Goal: Navigation & Orientation: Find specific page/section

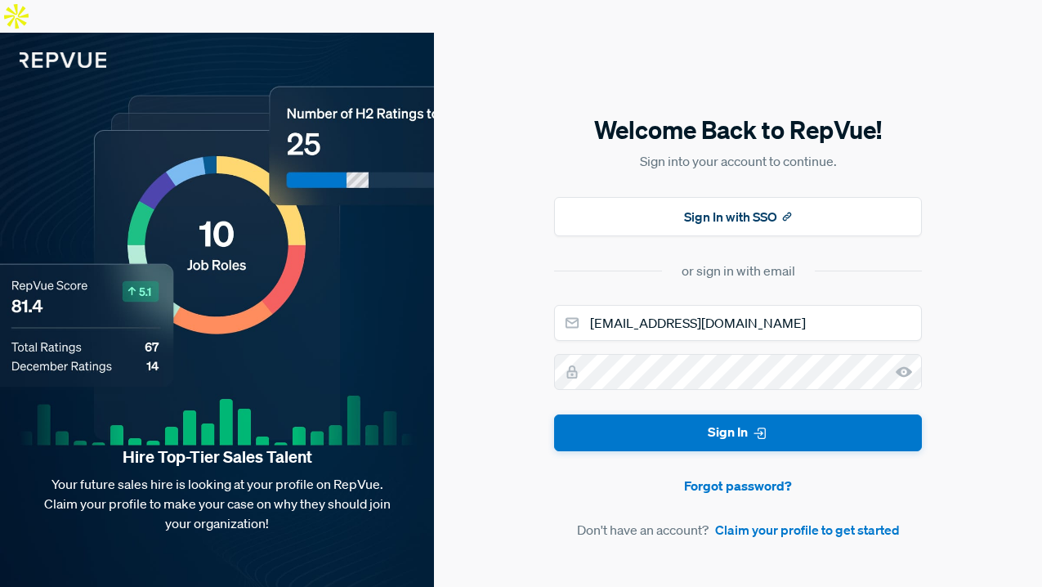
type input "[EMAIL_ADDRESS][DOMAIN_NAME]"
click at [554, 414] on button "Sign In" at bounding box center [738, 432] width 368 height 37
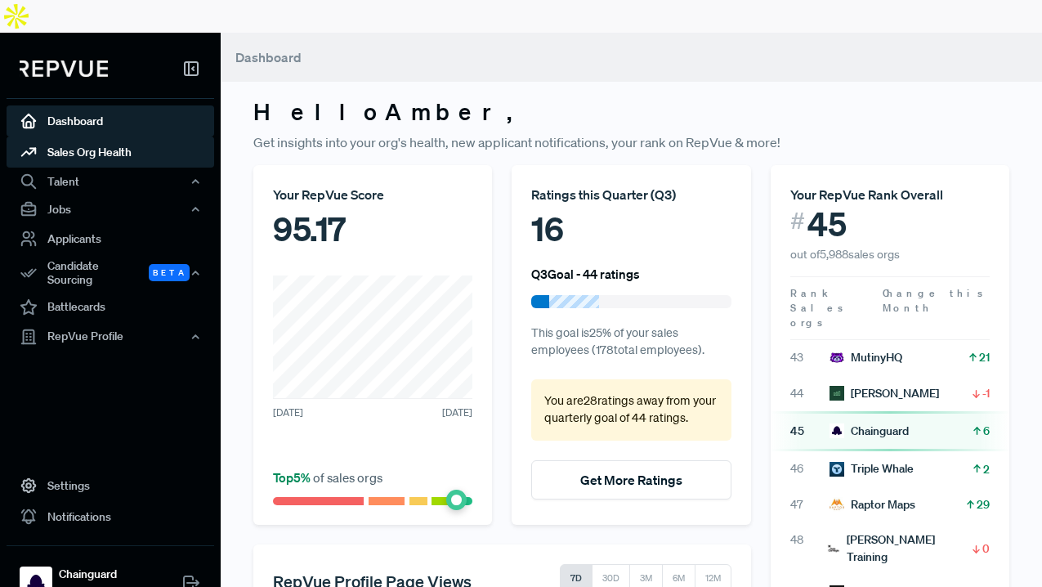
click at [120, 136] on link "Sales Org Health" at bounding box center [110, 151] width 207 height 31
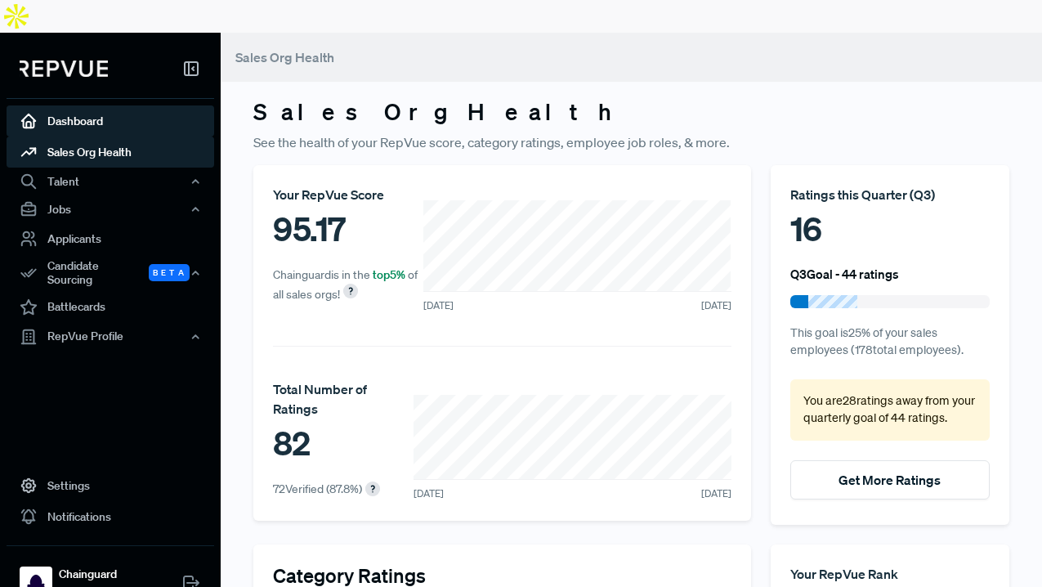
click at [72, 105] on link "Dashboard" at bounding box center [110, 120] width 207 height 31
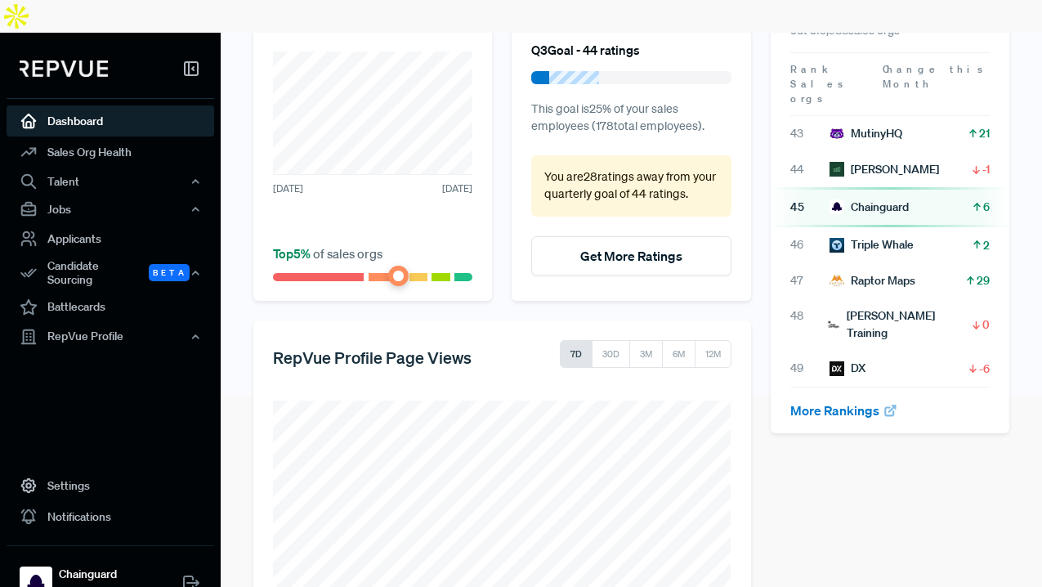
scroll to position [279, 0]
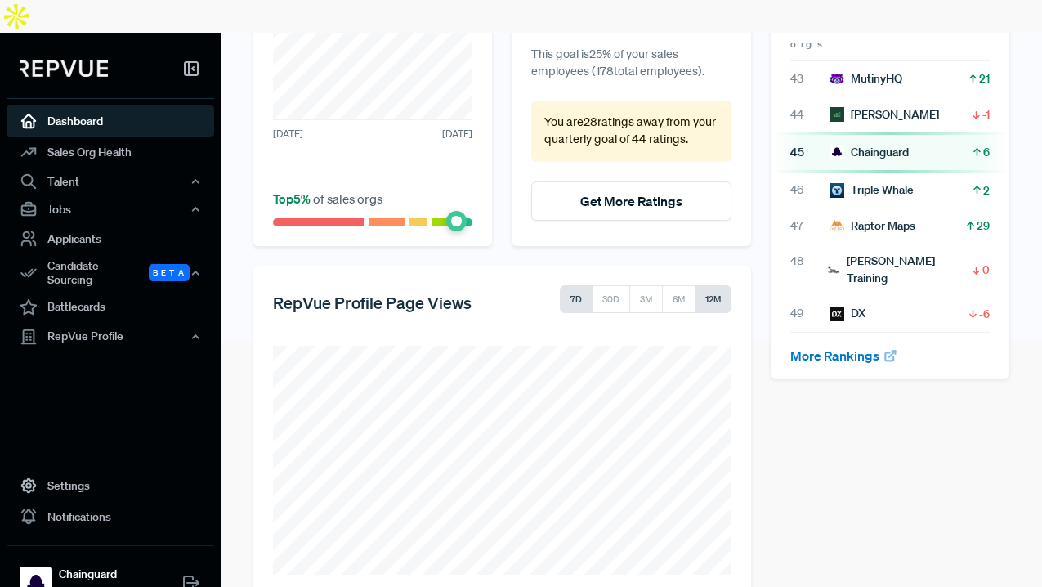
click at [715, 285] on button "12M" at bounding box center [712, 299] width 37 height 28
